Goal: Navigation & Orientation: Find specific page/section

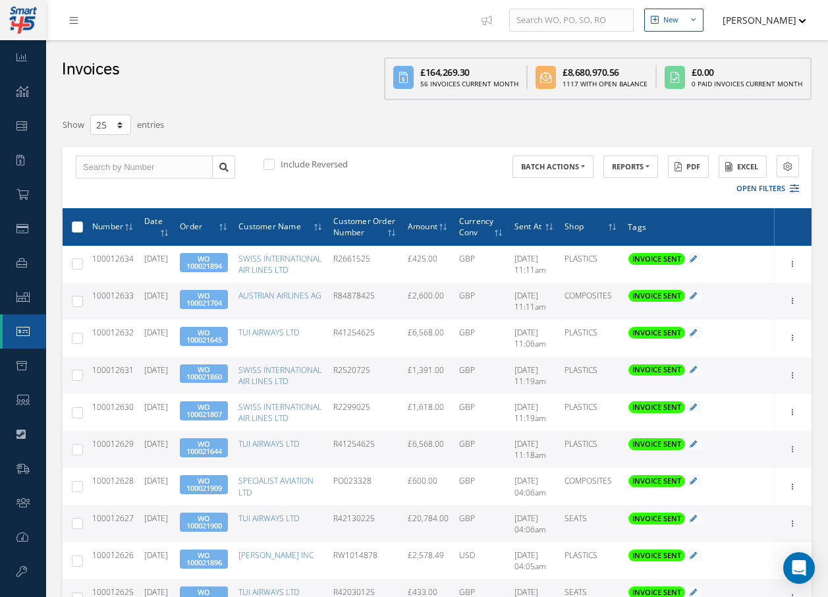
select select "25"
click at [73, 16] on icon at bounding box center [74, 20] width 8 height 9
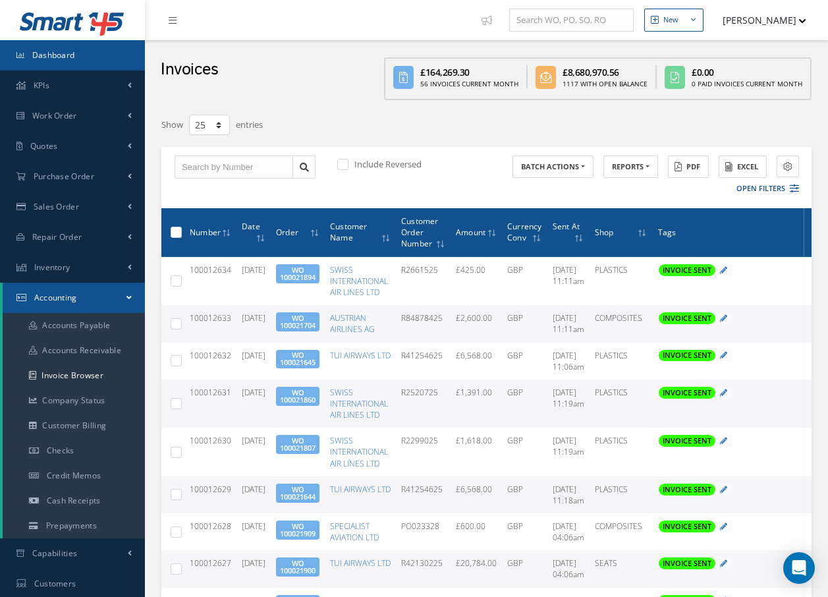
click at [66, 53] on span "Dashboard" at bounding box center [53, 54] width 43 height 11
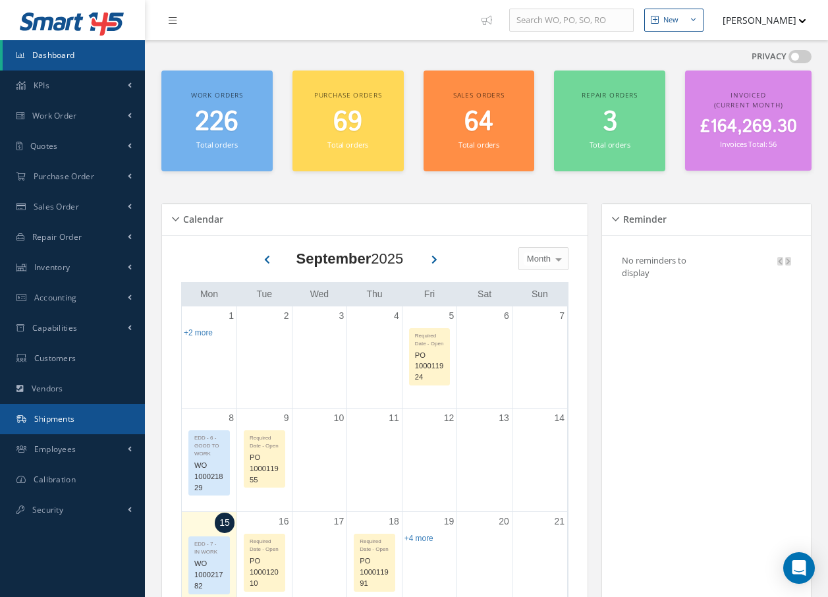
scroll to position [198, 0]
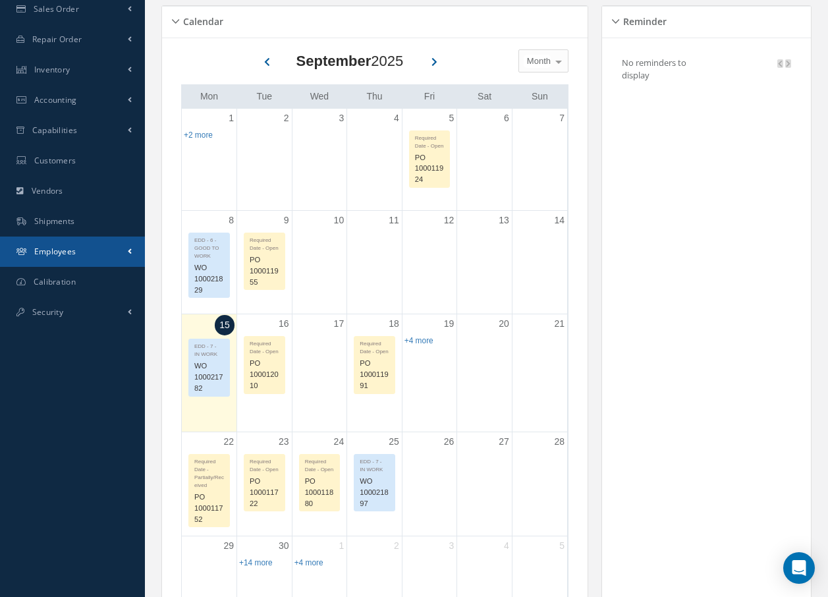
click at [129, 250] on span at bounding box center [130, 251] width 4 height 11
click at [124, 274] on link "Employees" at bounding box center [74, 279] width 142 height 25
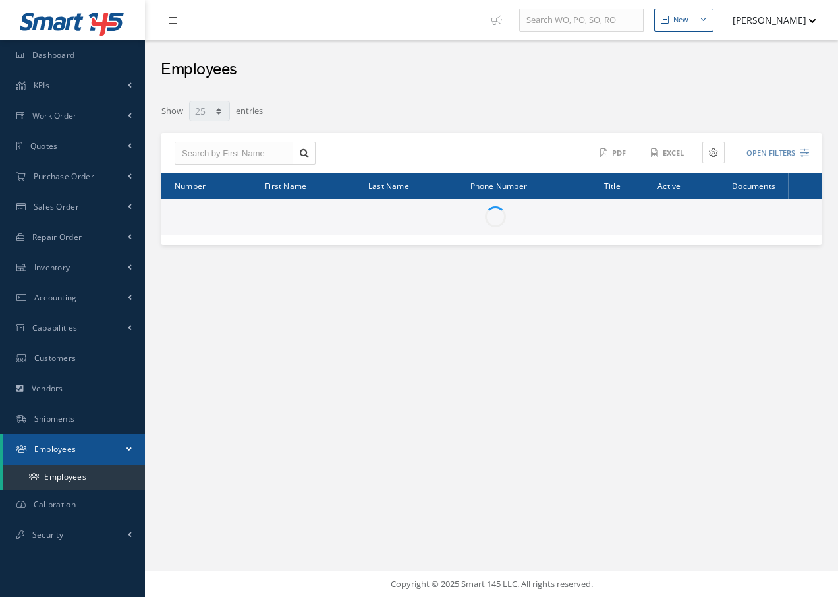
select select "25"
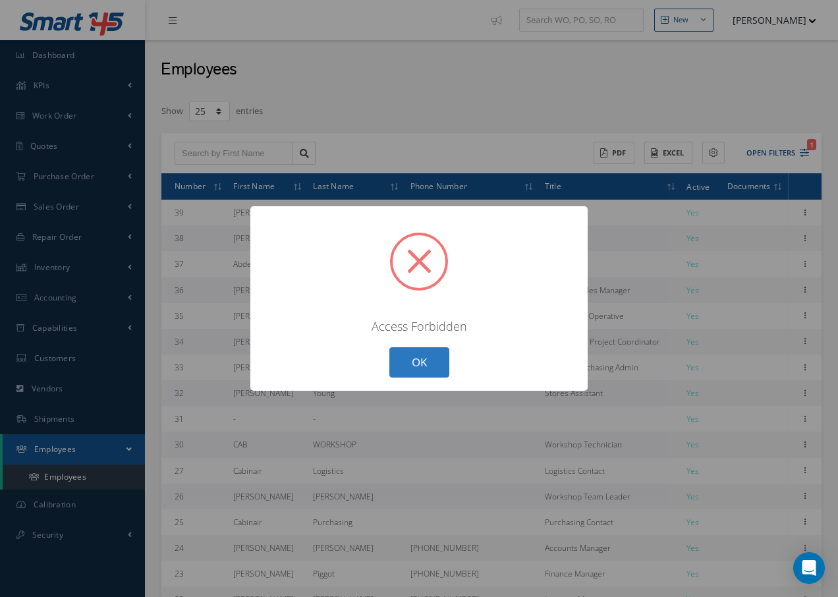
click at [422, 369] on button "OK" at bounding box center [419, 362] width 60 height 31
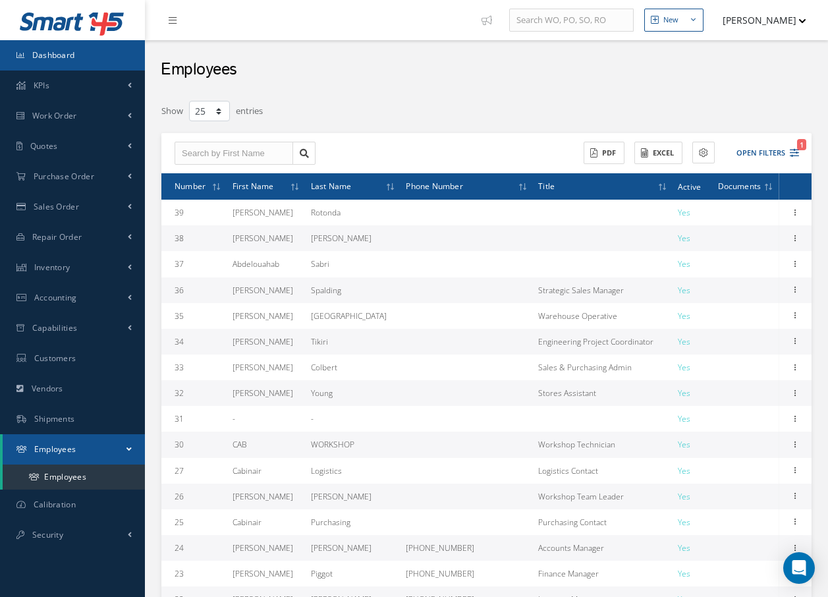
click at [70, 53] on span "Dashboard" at bounding box center [53, 54] width 43 height 11
